Goal: Task Accomplishment & Management: Use online tool/utility

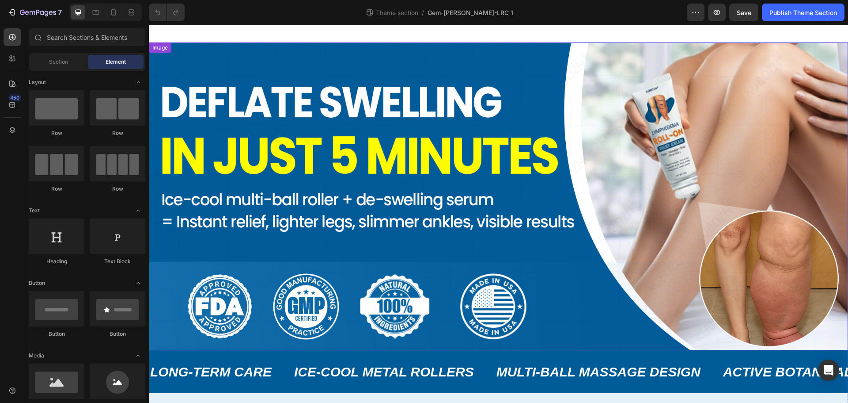
click at [229, 53] on img at bounding box center [498, 196] width 699 height 308
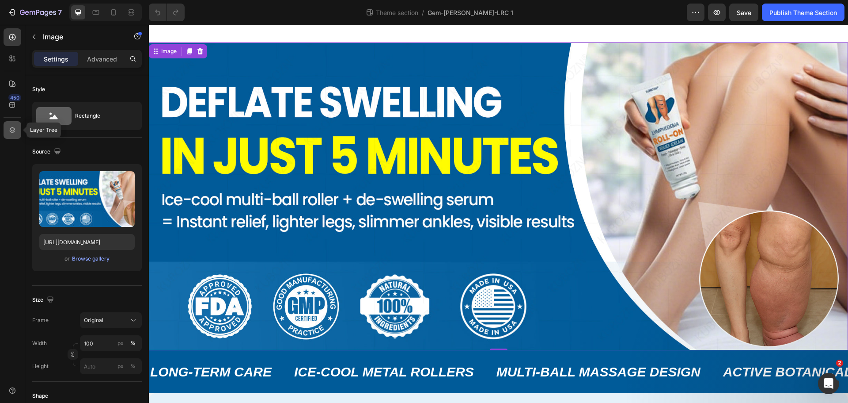
click at [14, 130] on icon at bounding box center [13, 130] width 6 height 6
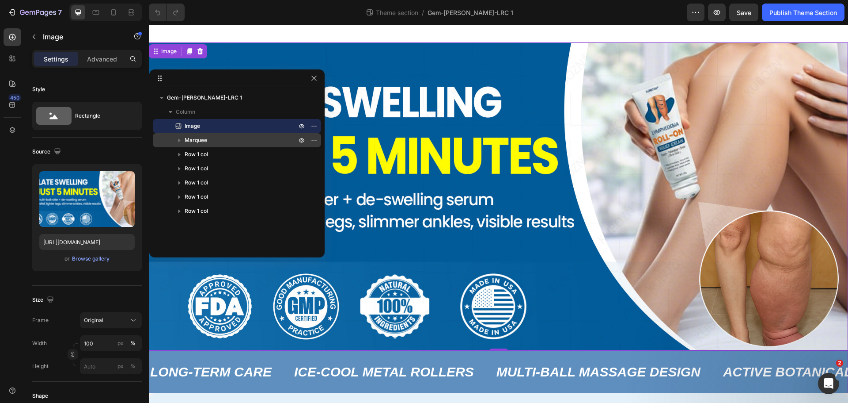
click at [221, 141] on p "Marquee" at bounding box center [242, 140] width 114 height 9
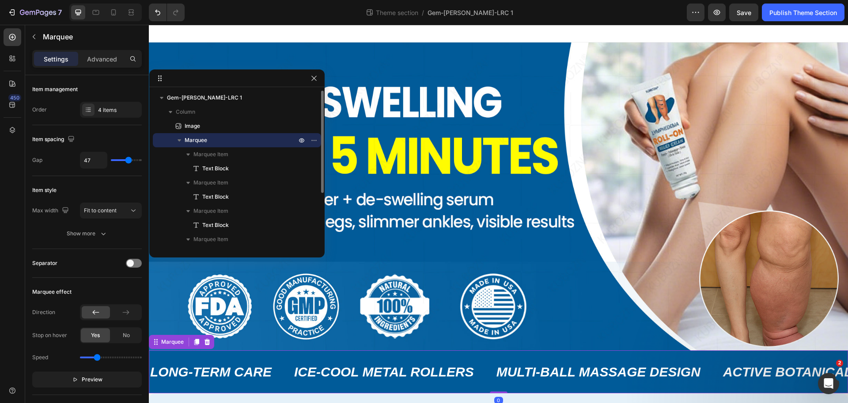
click at [221, 141] on p "Marquee" at bounding box center [242, 140] width 114 height 9
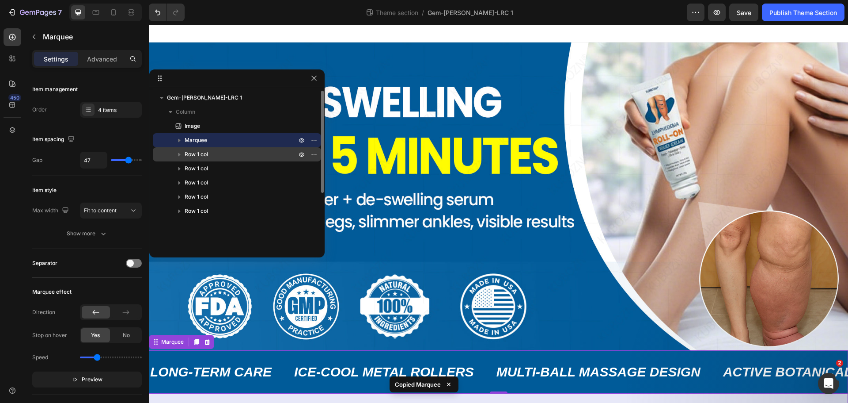
click at [246, 153] on p "Row 1 col" at bounding box center [242, 154] width 114 height 9
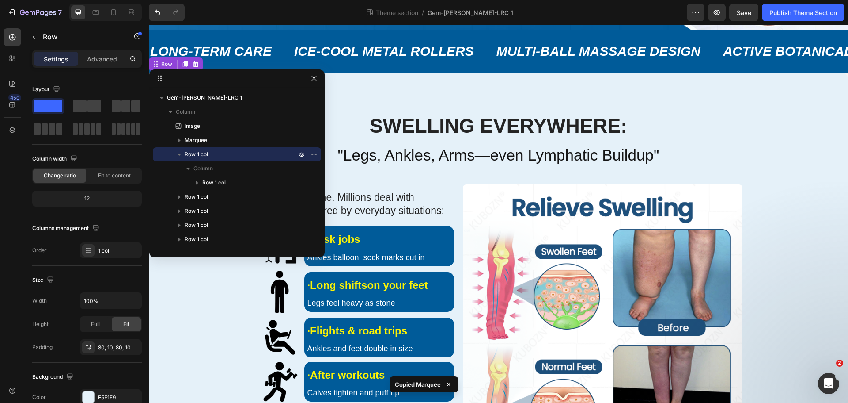
click at [246, 153] on p "Row 1 col" at bounding box center [242, 154] width 114 height 9
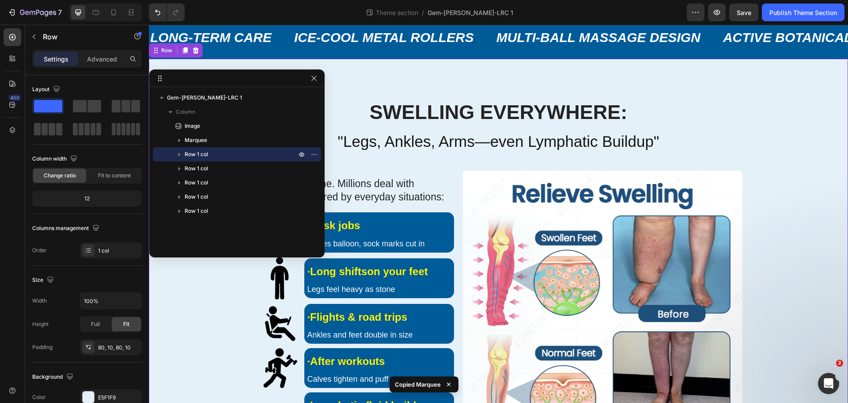
scroll to position [334, 0]
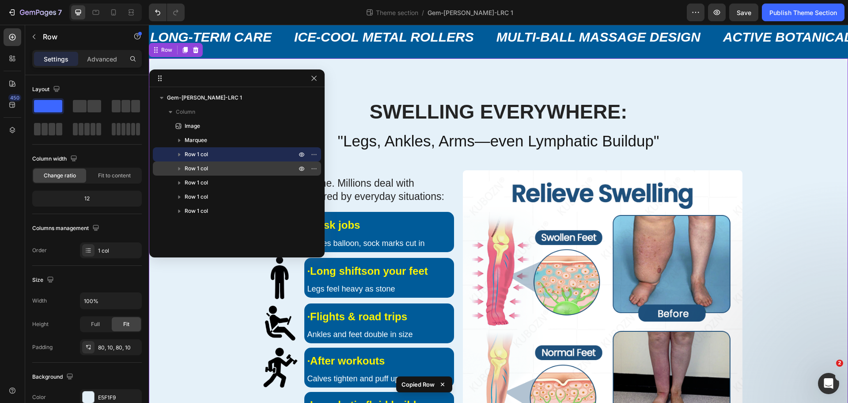
click at [230, 170] on p "Row 1 col" at bounding box center [242, 168] width 114 height 9
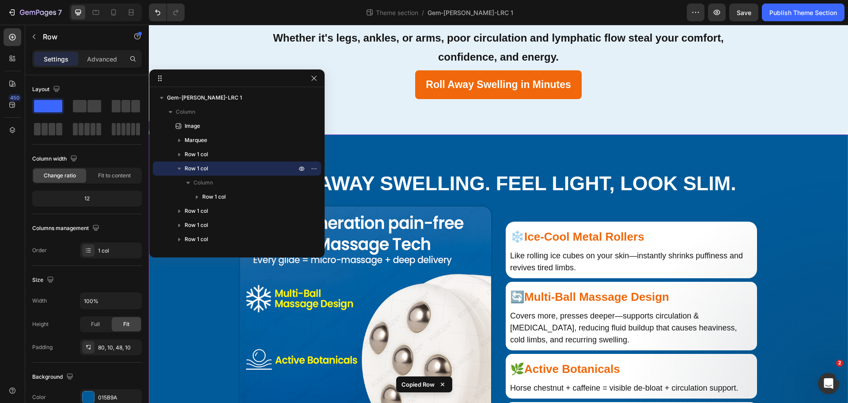
click at [230, 170] on p "Row 1 col" at bounding box center [242, 168] width 114 height 9
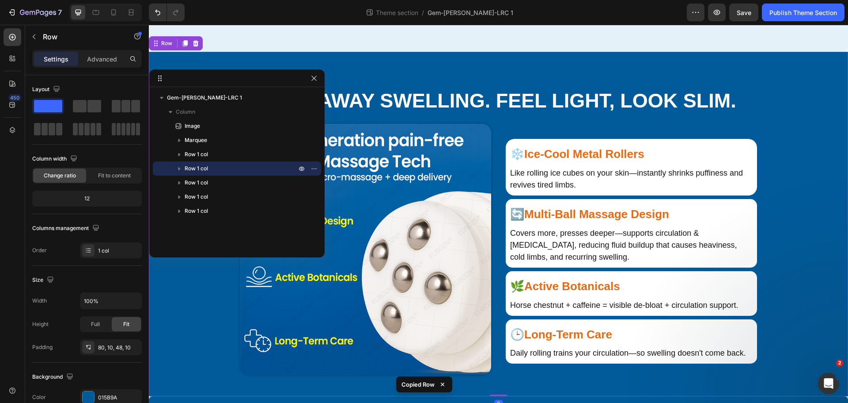
scroll to position [851, 0]
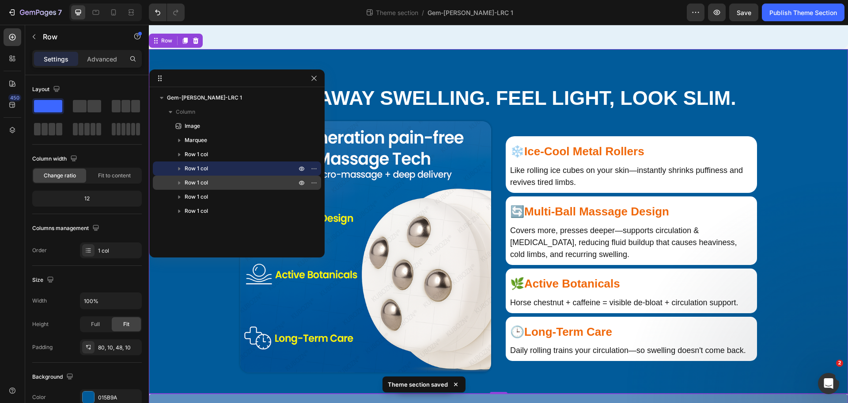
click at [227, 181] on p "Row 1 col" at bounding box center [242, 182] width 114 height 9
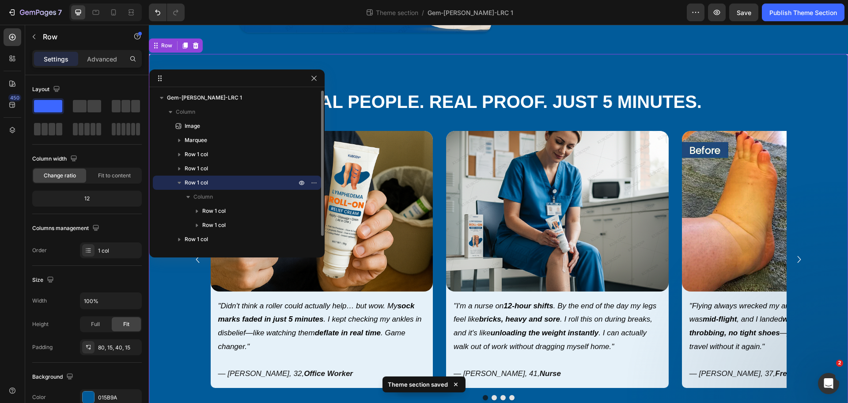
click at [227, 181] on p "Row 1 col" at bounding box center [242, 182] width 114 height 9
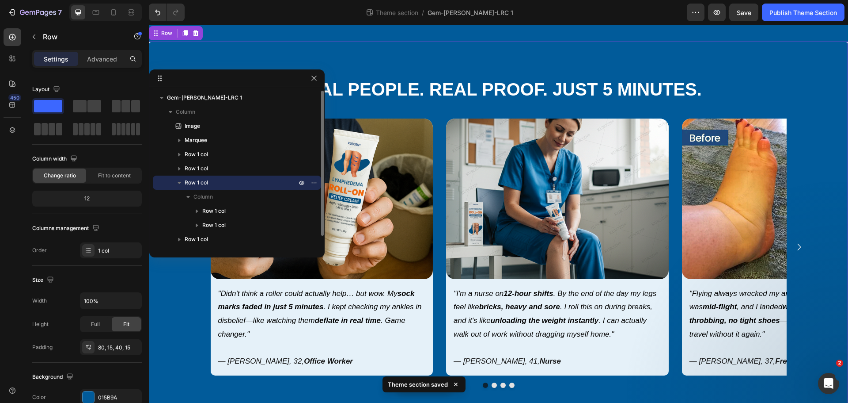
scroll to position [1204, 0]
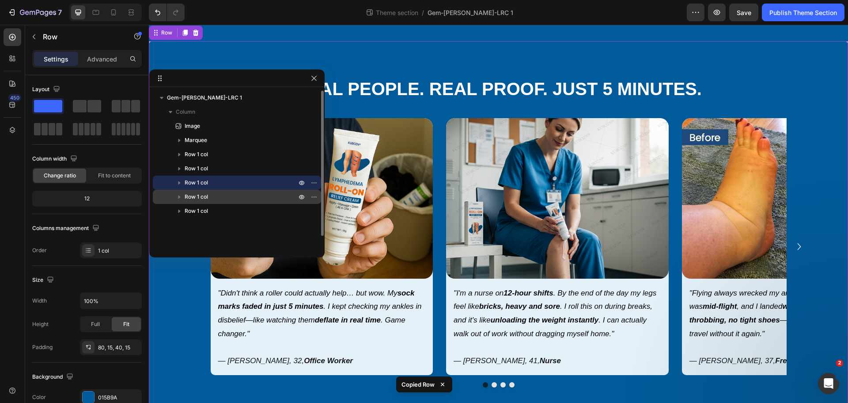
click at [251, 195] on p "Row 1 col" at bounding box center [242, 196] width 114 height 9
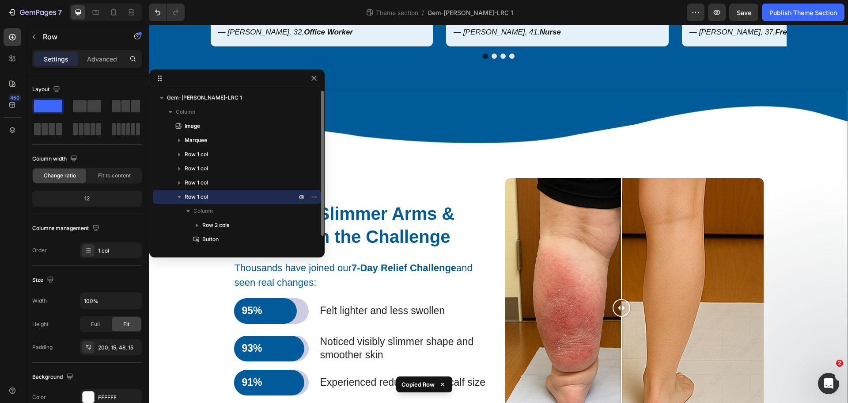
scroll to position [1580, 0]
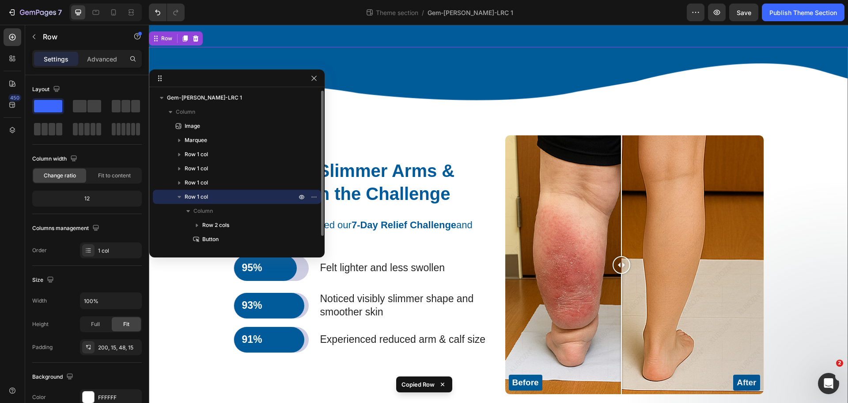
click at [251, 195] on p "Row 1 col" at bounding box center [242, 196] width 114 height 9
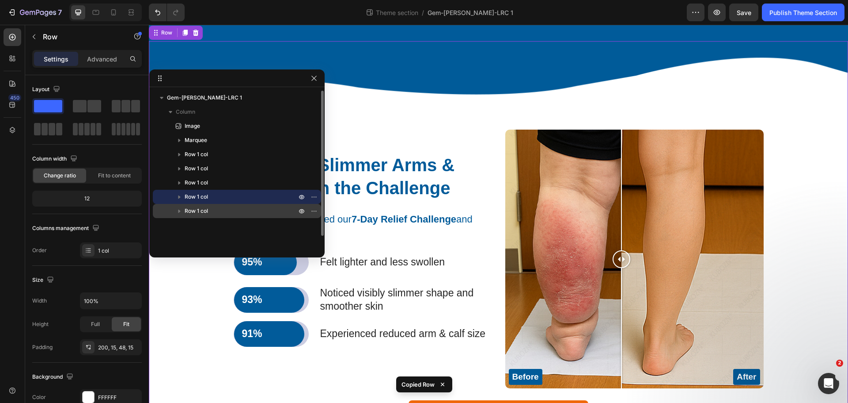
click at [274, 210] on p "Row 1 col" at bounding box center [242, 210] width 114 height 9
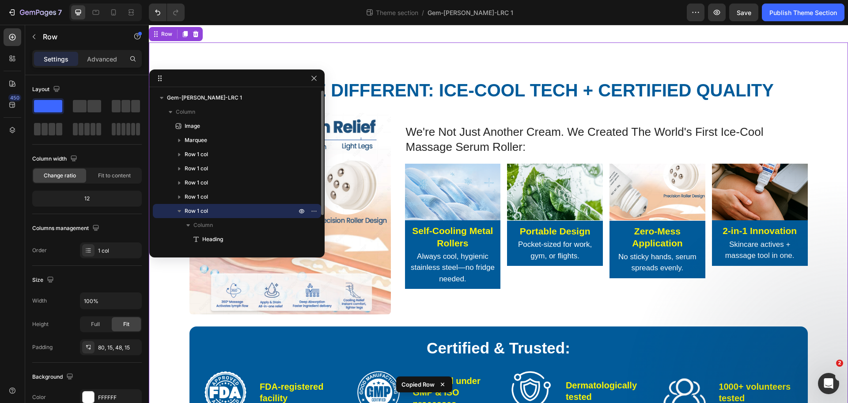
scroll to position [1989, 0]
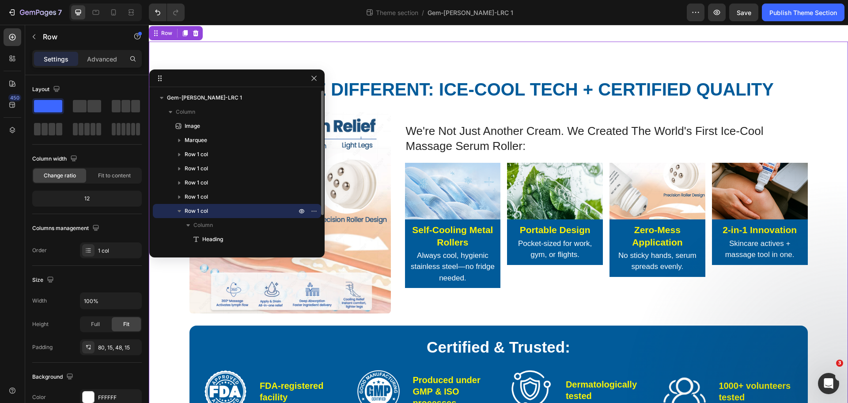
click at [274, 210] on p "Row 1 col" at bounding box center [242, 210] width 114 height 9
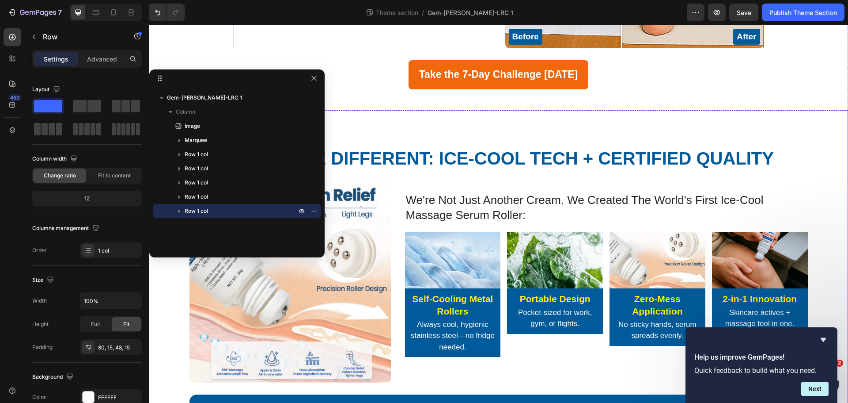
scroll to position [2094, 0]
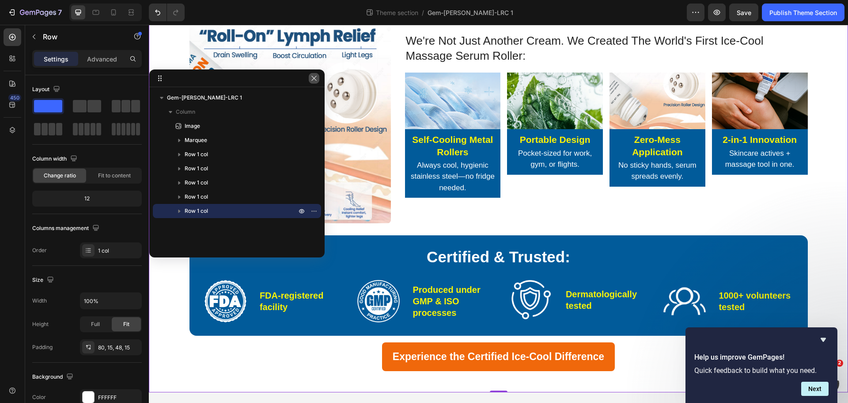
click at [315, 77] on icon "button" at bounding box center [314, 78] width 7 height 7
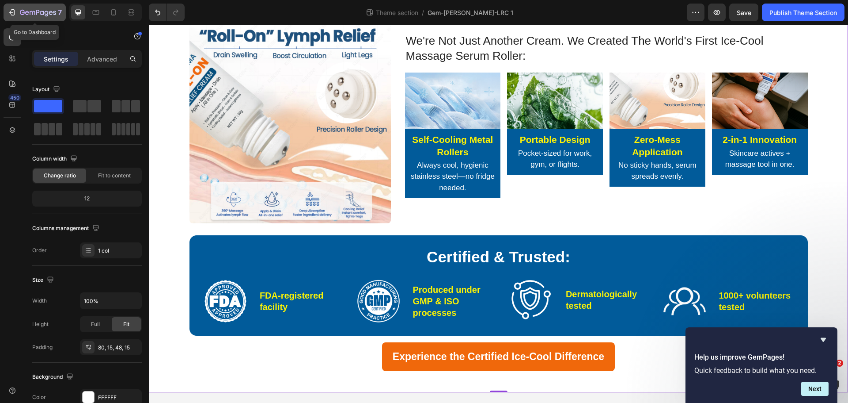
click at [36, 10] on icon "button" at bounding box center [38, 13] width 36 height 8
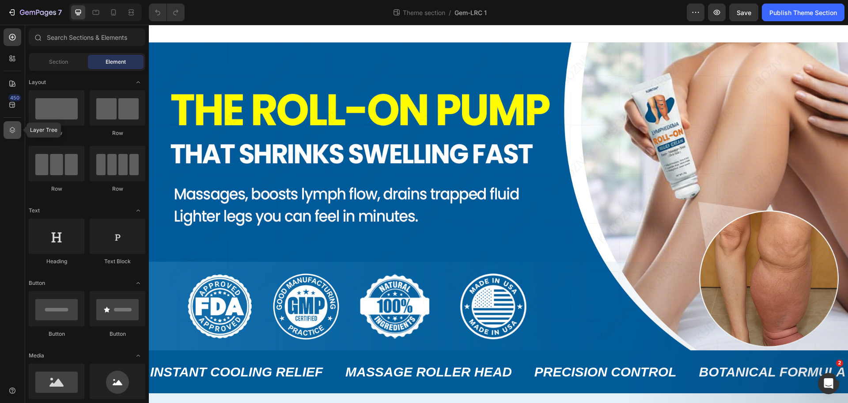
click at [9, 132] on icon at bounding box center [12, 129] width 9 height 9
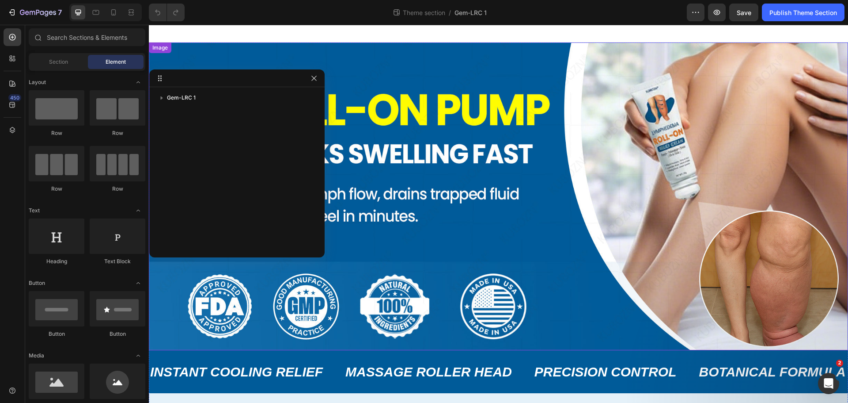
scroll to position [412, 0]
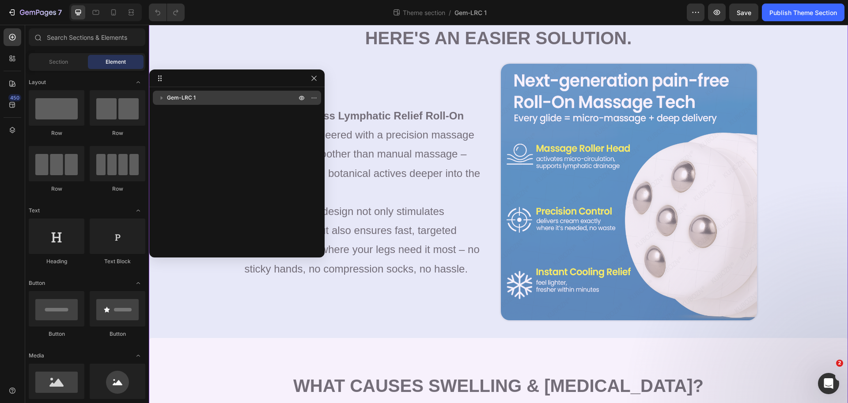
click at [225, 96] on p "Gem-LRC 1" at bounding box center [232, 97] width 131 height 9
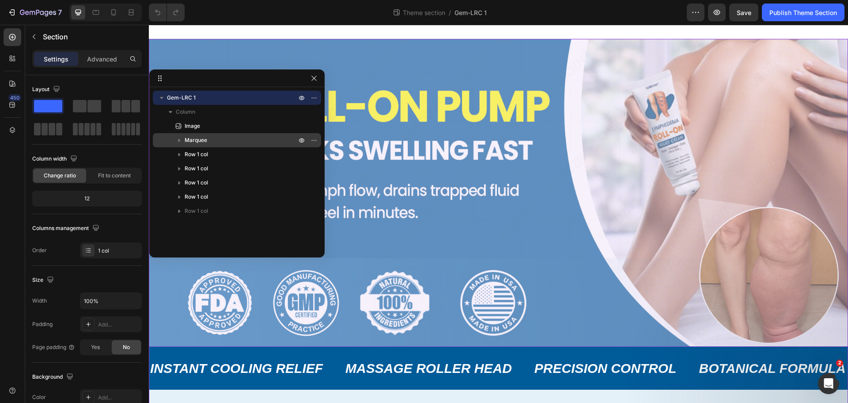
scroll to position [0, 0]
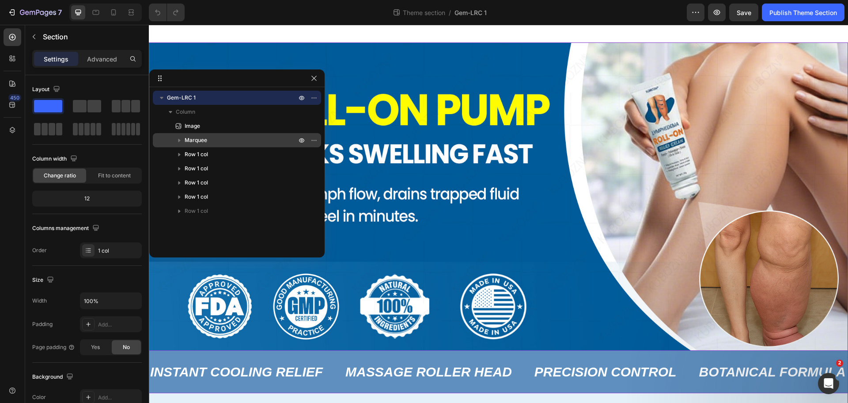
click at [235, 142] on p "Marquee" at bounding box center [242, 140] width 114 height 9
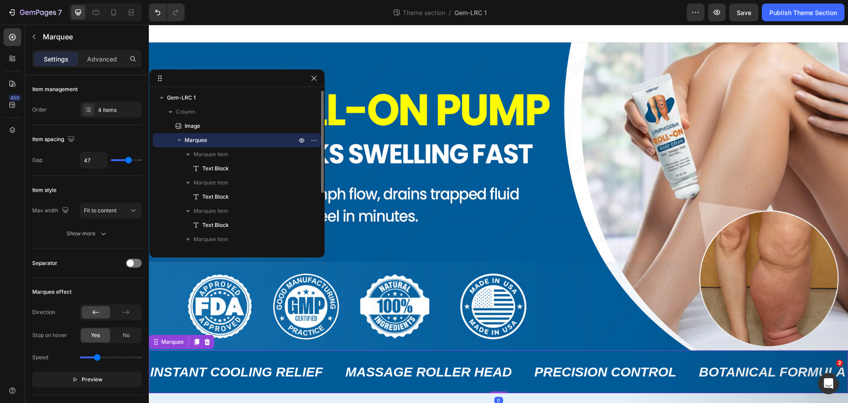
click at [235, 142] on p "Marquee" at bounding box center [242, 140] width 114 height 9
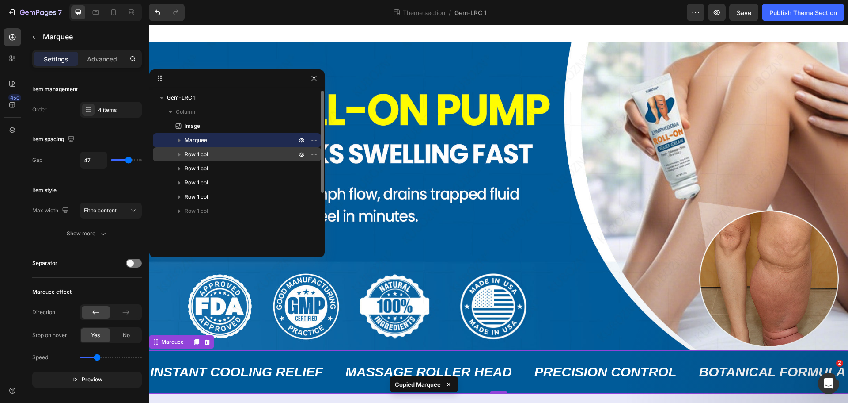
click at [238, 156] on p "Row 1 col" at bounding box center [242, 154] width 114 height 9
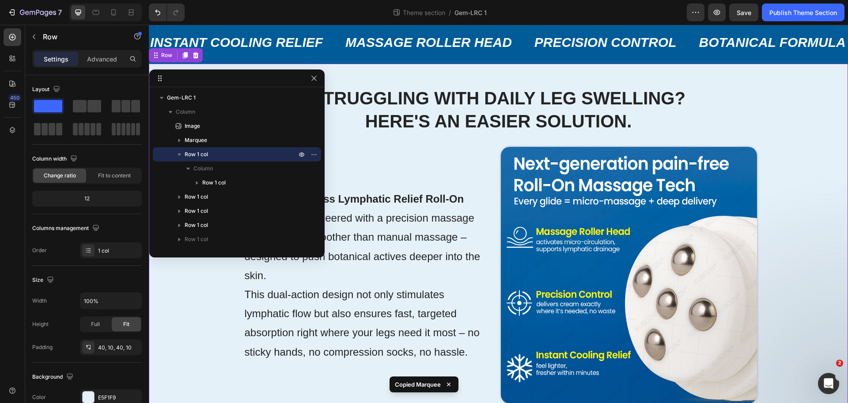
scroll to position [334, 0]
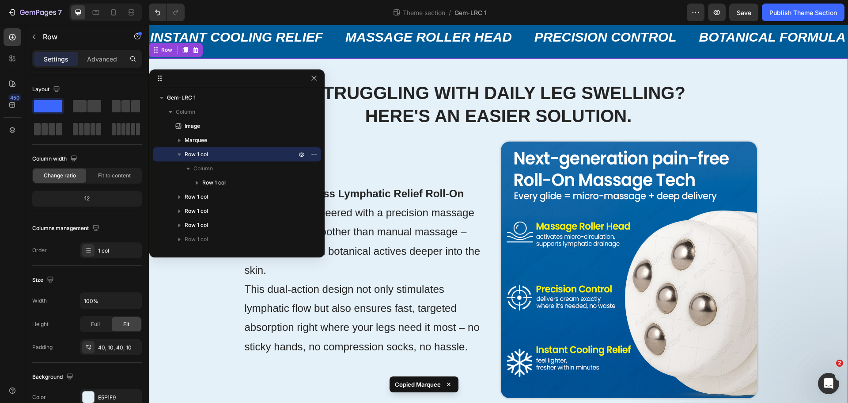
click at [238, 156] on p "Row 1 col" at bounding box center [242, 154] width 114 height 9
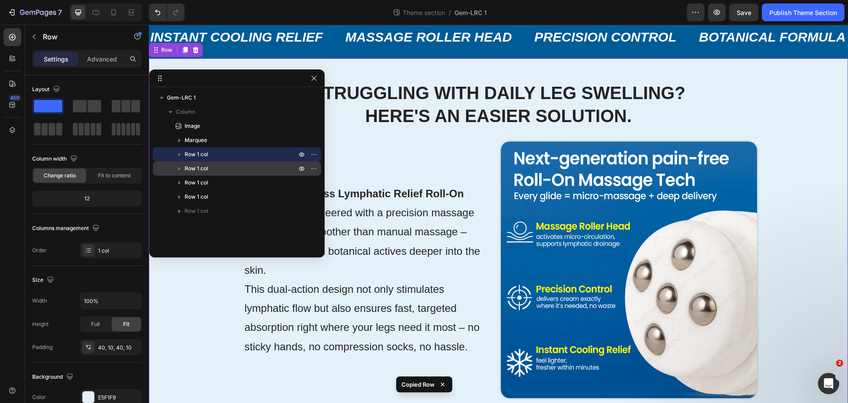
click at [237, 171] on p "Row 1 col" at bounding box center [242, 168] width 114 height 9
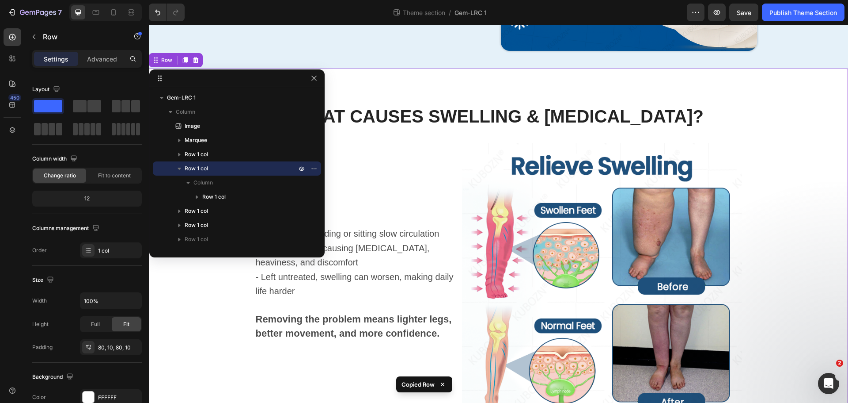
scroll to position [691, 0]
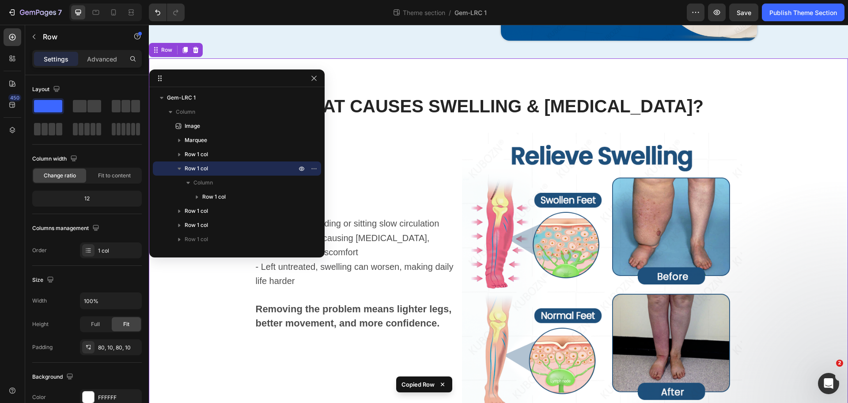
click at [237, 171] on p "Row 1 col" at bounding box center [242, 168] width 114 height 9
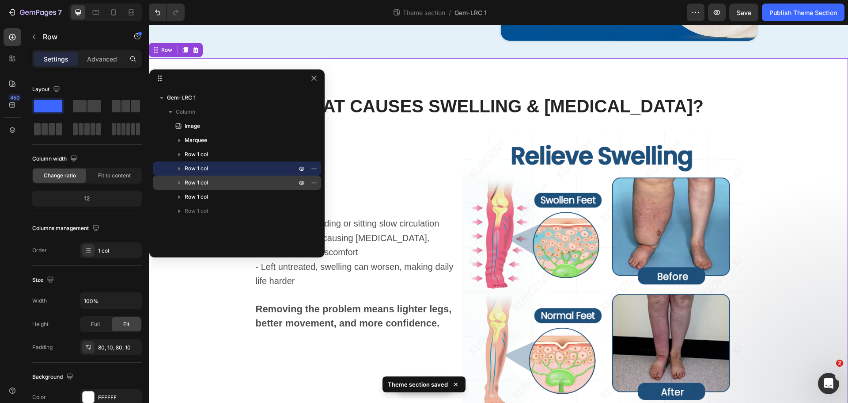
click at [244, 184] on p "Row 1 col" at bounding box center [242, 182] width 114 height 9
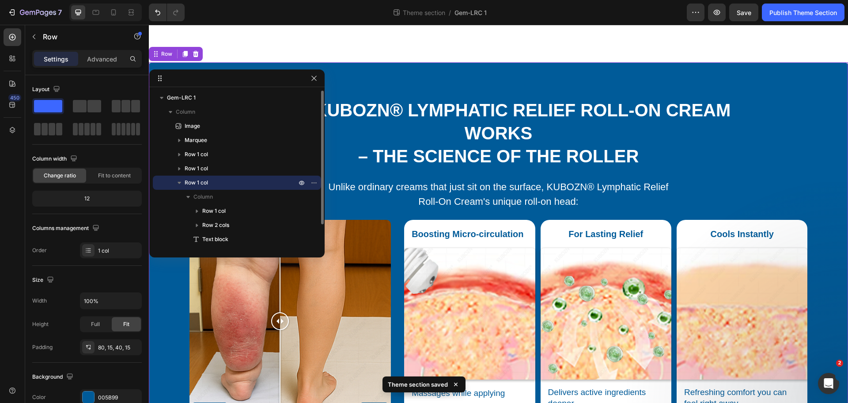
click at [244, 184] on p "Row 1 col" at bounding box center [242, 182] width 114 height 9
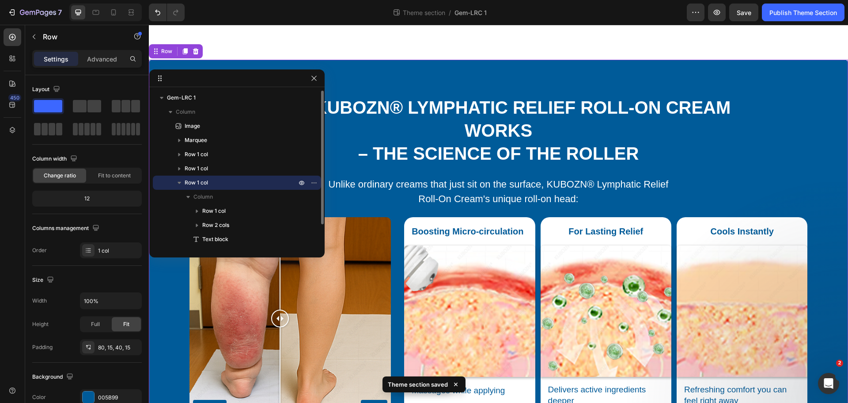
scroll to position [1116, 0]
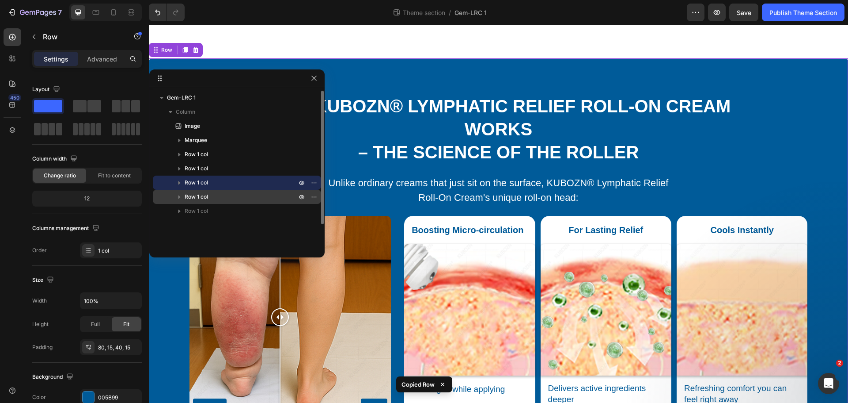
click at [235, 198] on p "Row 1 col" at bounding box center [242, 196] width 114 height 9
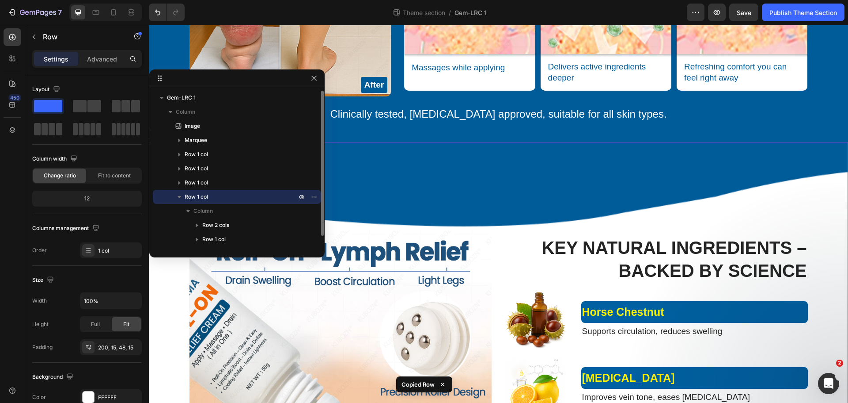
click at [235, 198] on p "Row 1 col" at bounding box center [242, 196] width 114 height 9
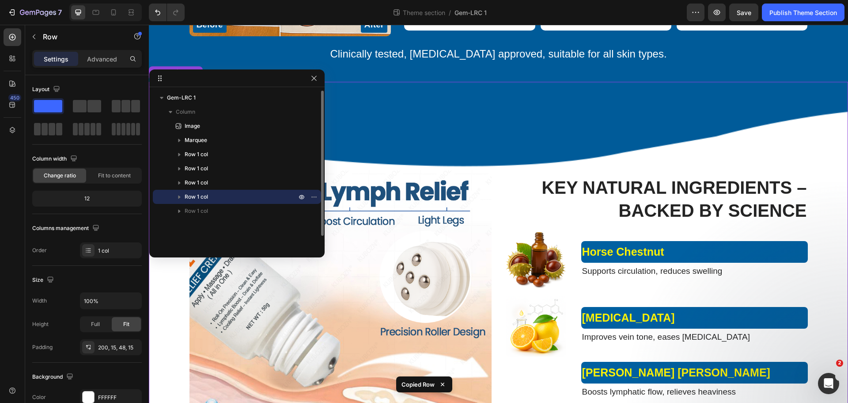
scroll to position [1497, 0]
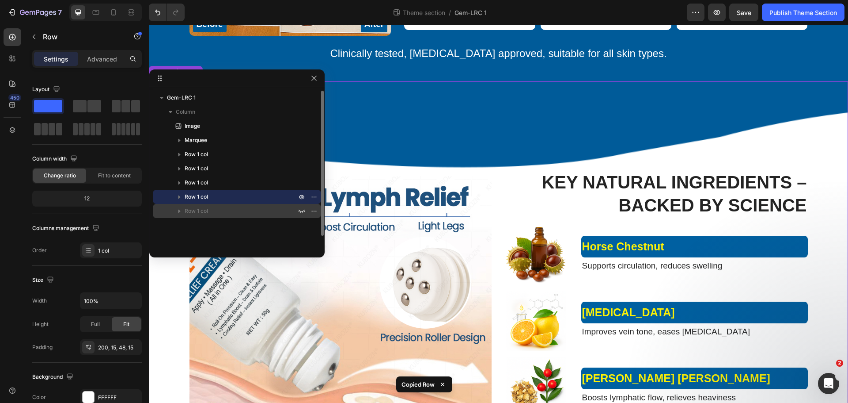
click at [235, 213] on p "Row 1 col" at bounding box center [242, 210] width 114 height 9
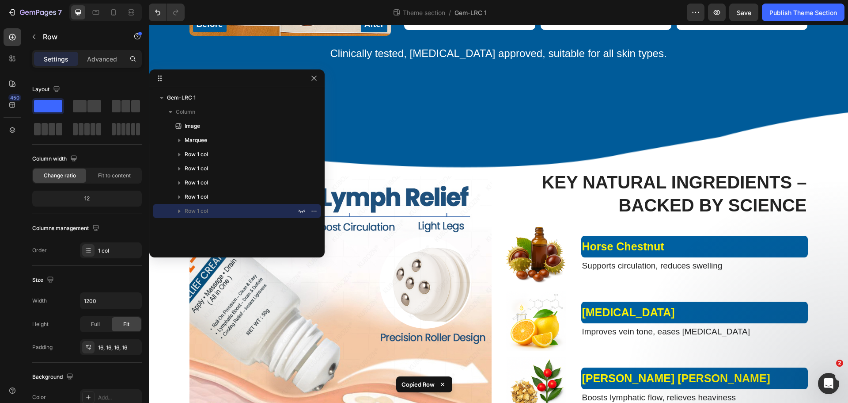
click at [235, 213] on p "Row 1 col" at bounding box center [242, 210] width 114 height 9
click at [47, 10] on icon "button" at bounding box center [38, 13] width 36 height 8
